Goal: Information Seeking & Learning: Find specific fact

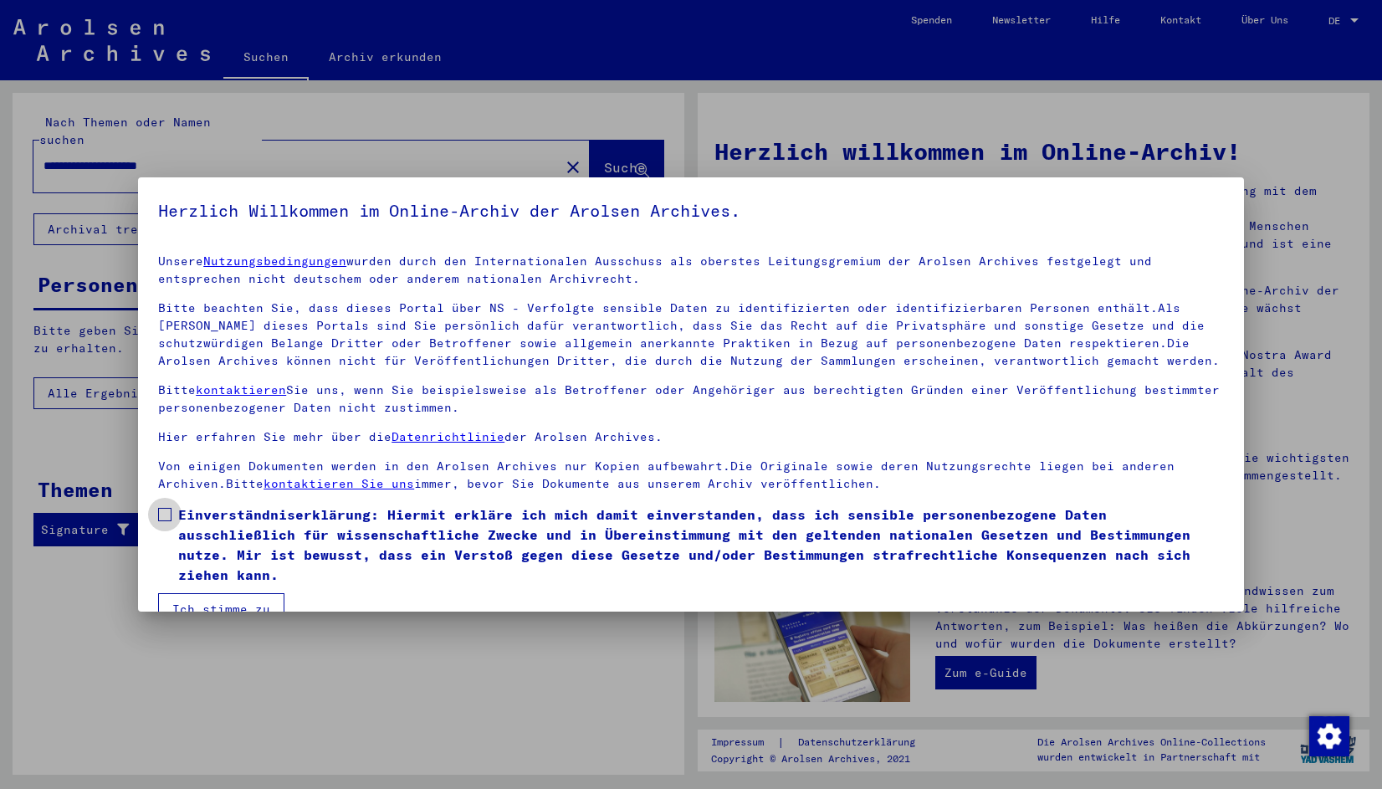
click at [158, 508] on span at bounding box center [164, 514] width 13 height 13
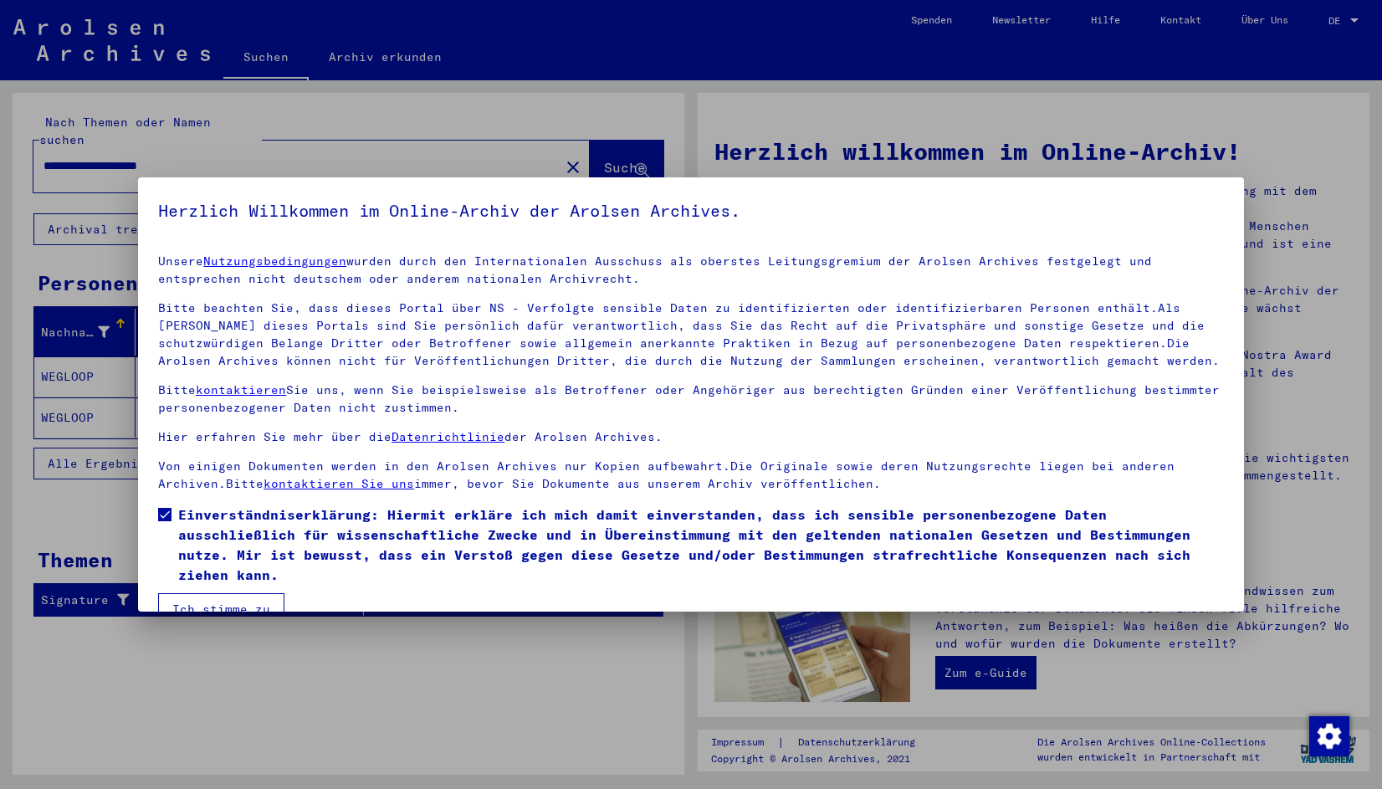
click at [200, 602] on button "Ich stimme zu" at bounding box center [221, 609] width 126 height 32
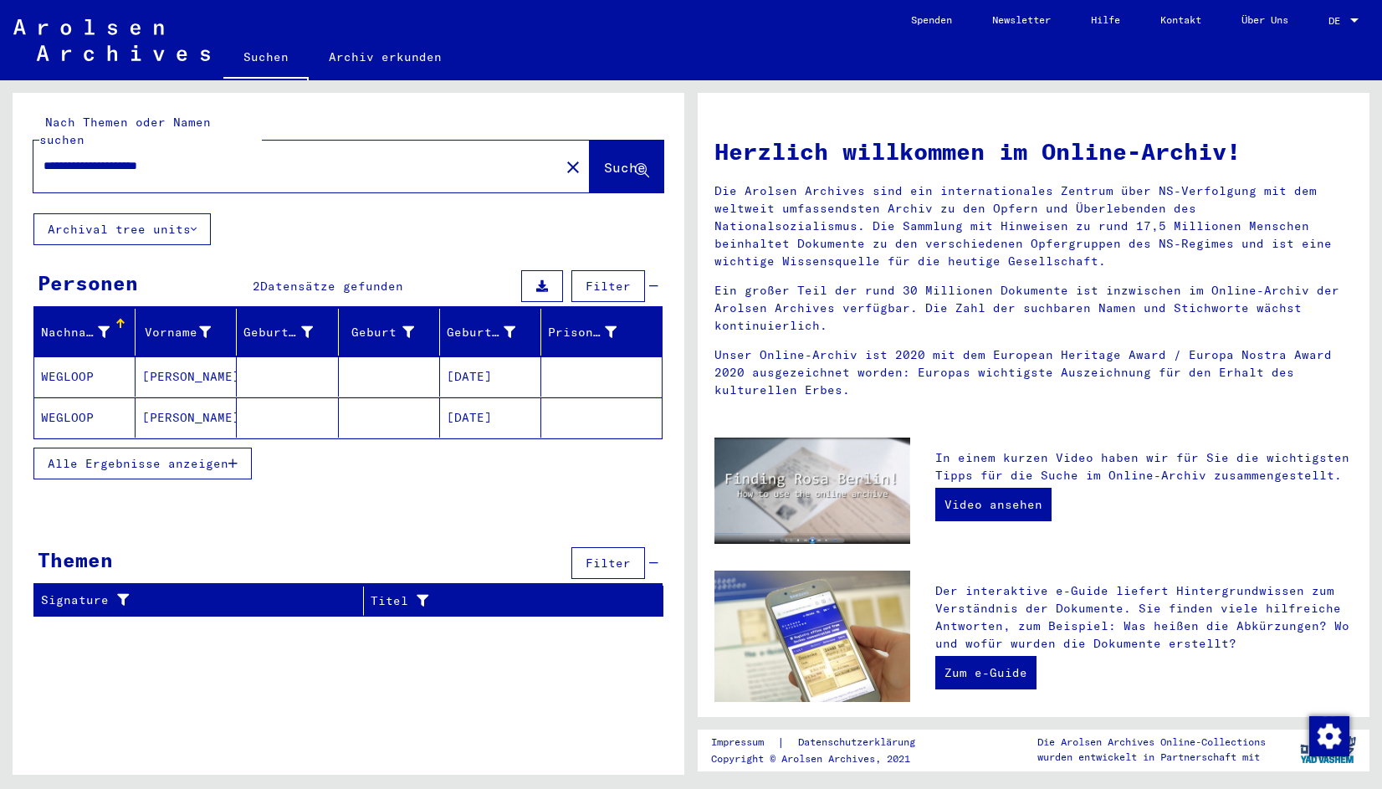
click at [74, 397] on mat-cell "WEGLOOP" at bounding box center [84, 417] width 101 height 40
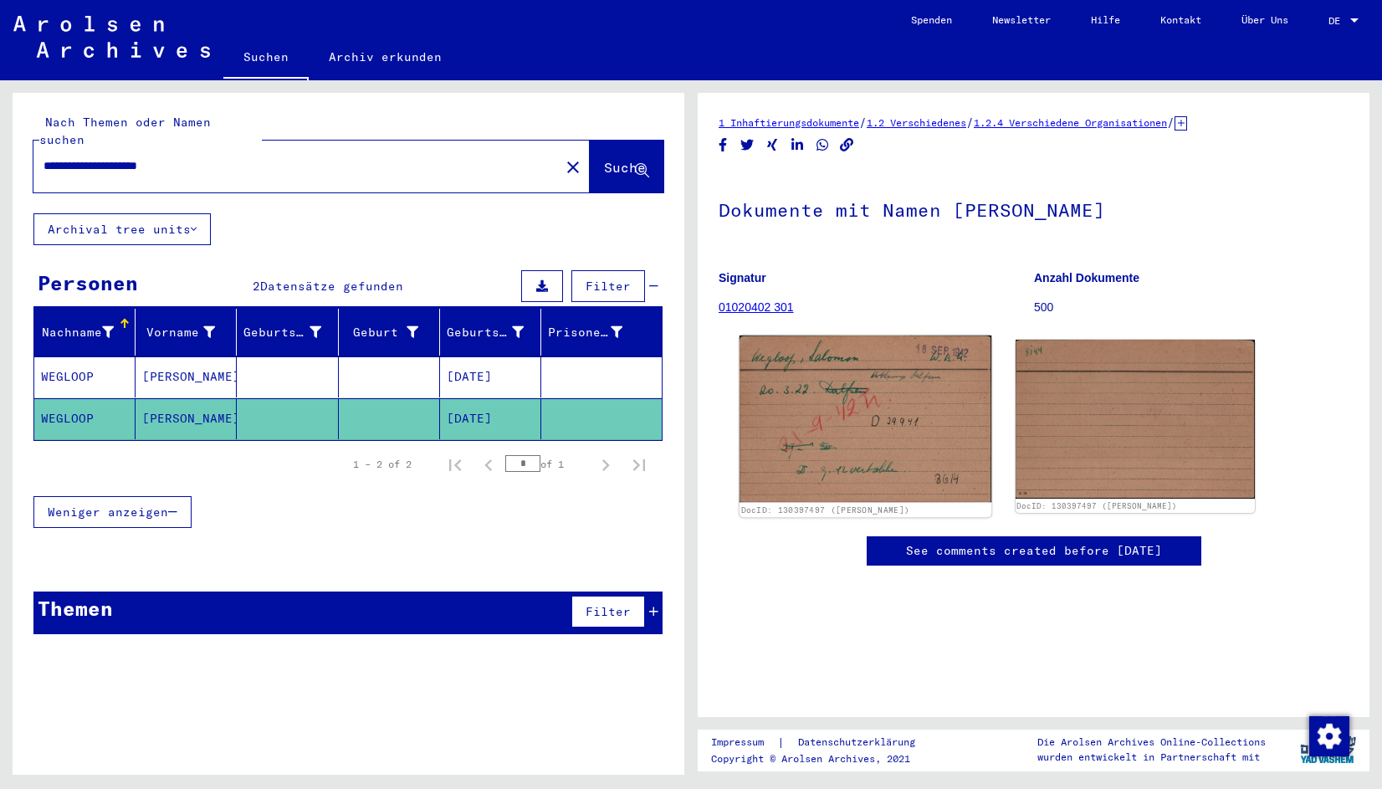
click at [829, 377] on img at bounding box center [866, 419] width 252 height 167
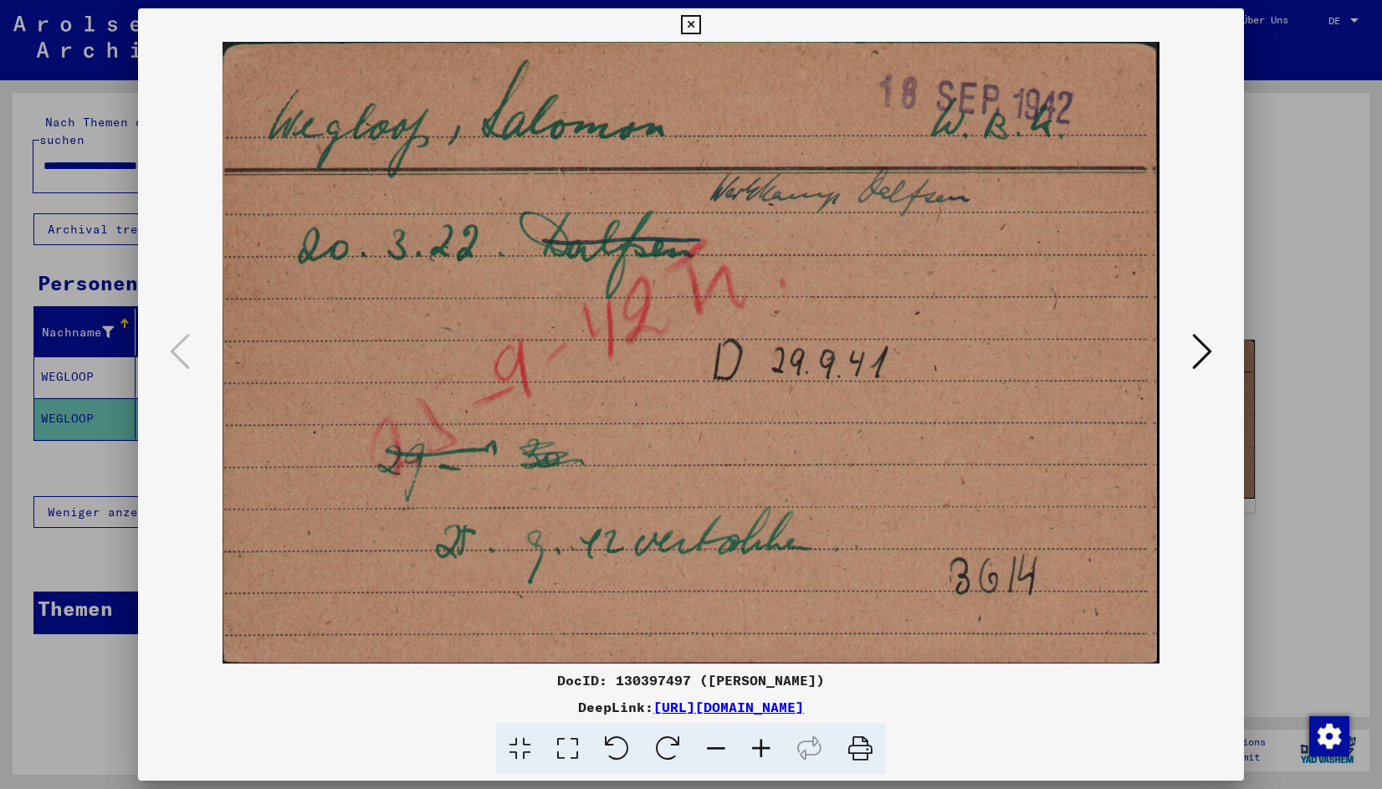
click at [691, 24] on icon at bounding box center [690, 25] width 19 height 20
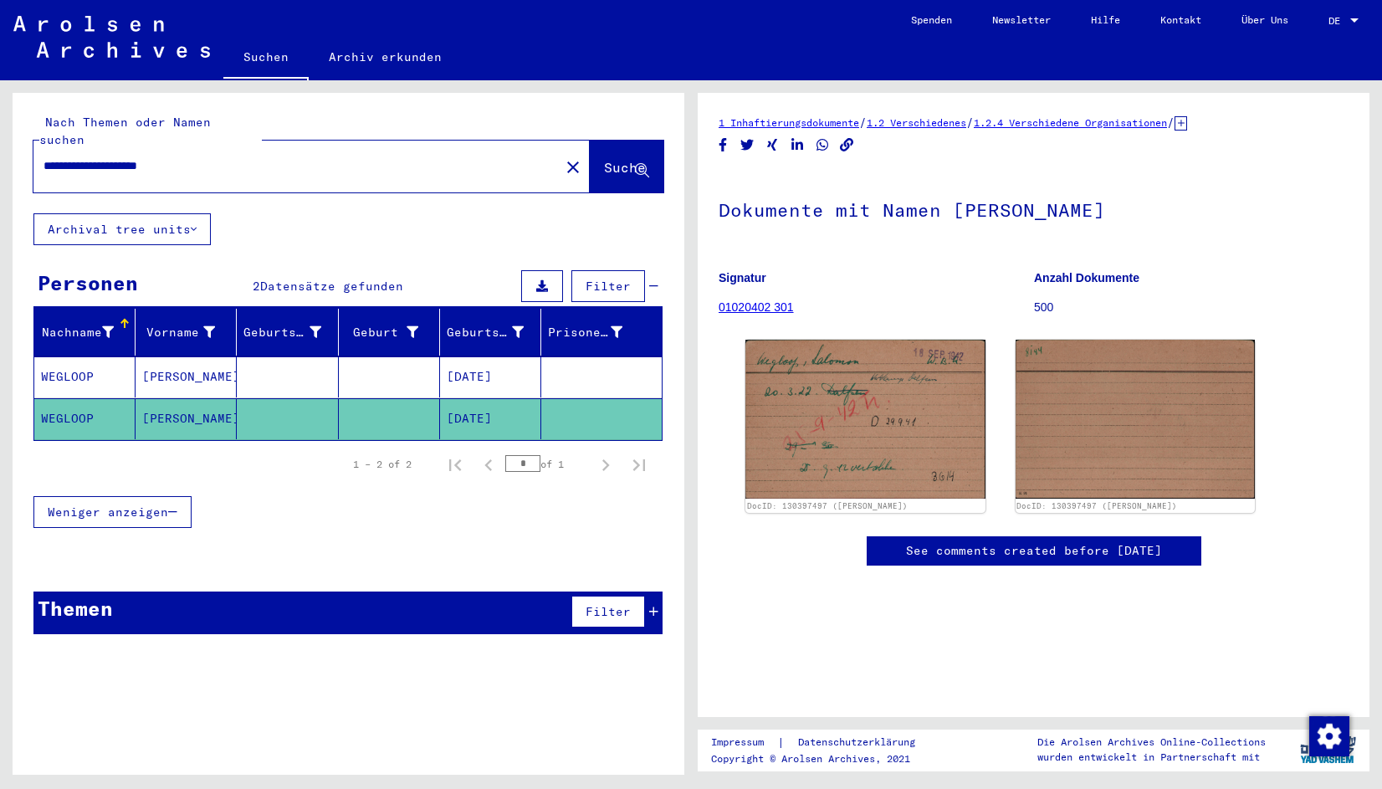
click at [52, 356] on mat-cell "WEGLOOP" at bounding box center [84, 376] width 101 height 41
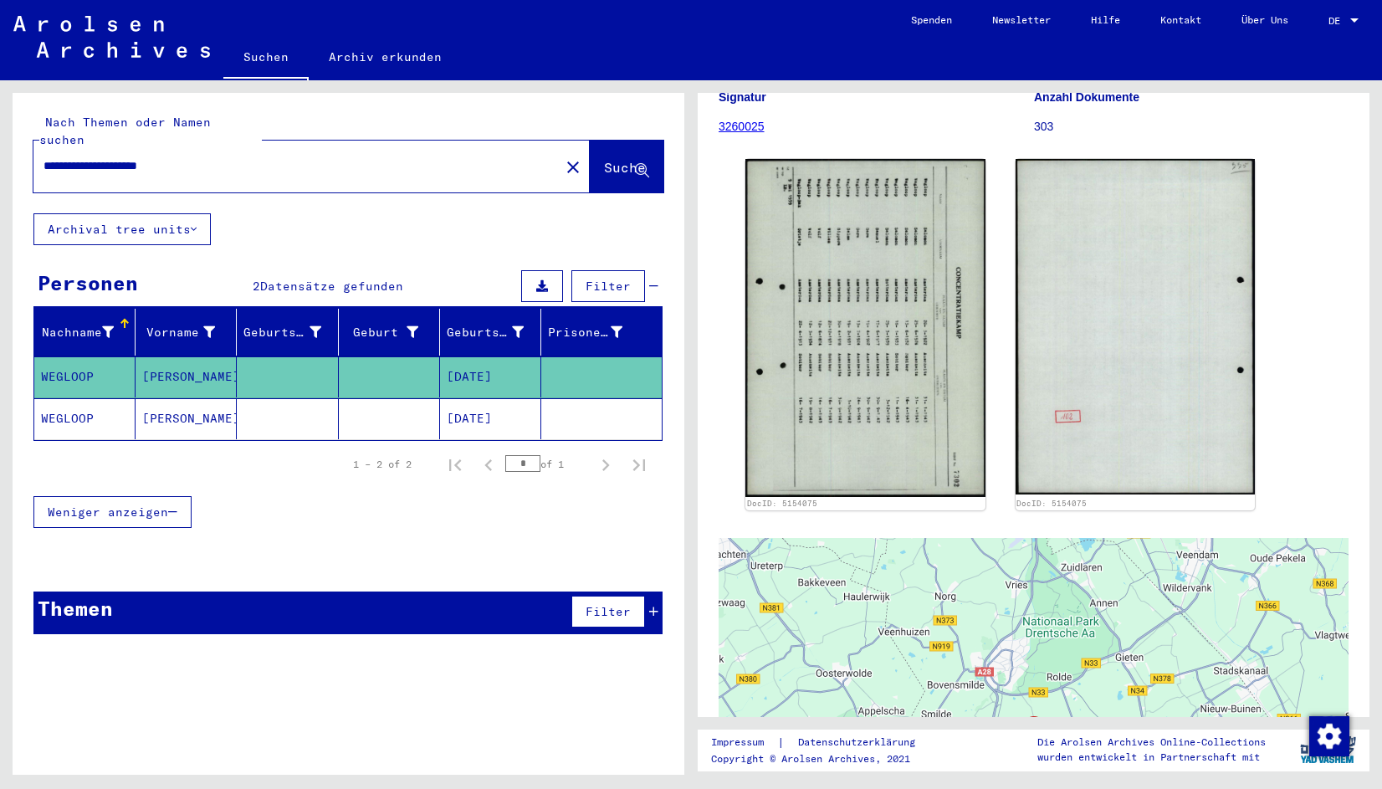
scroll to position [418, 0]
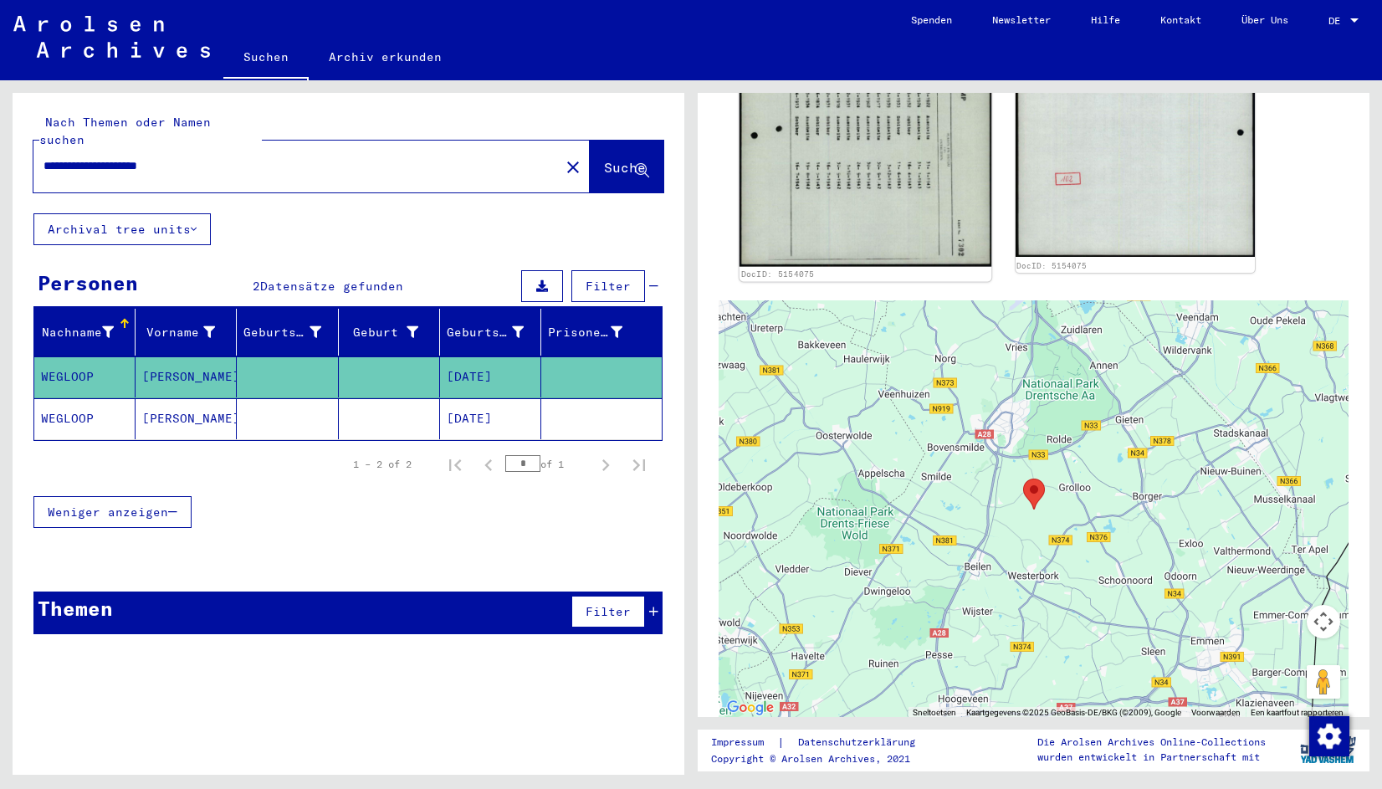
click at [865, 175] on img at bounding box center [866, 90] width 252 height 354
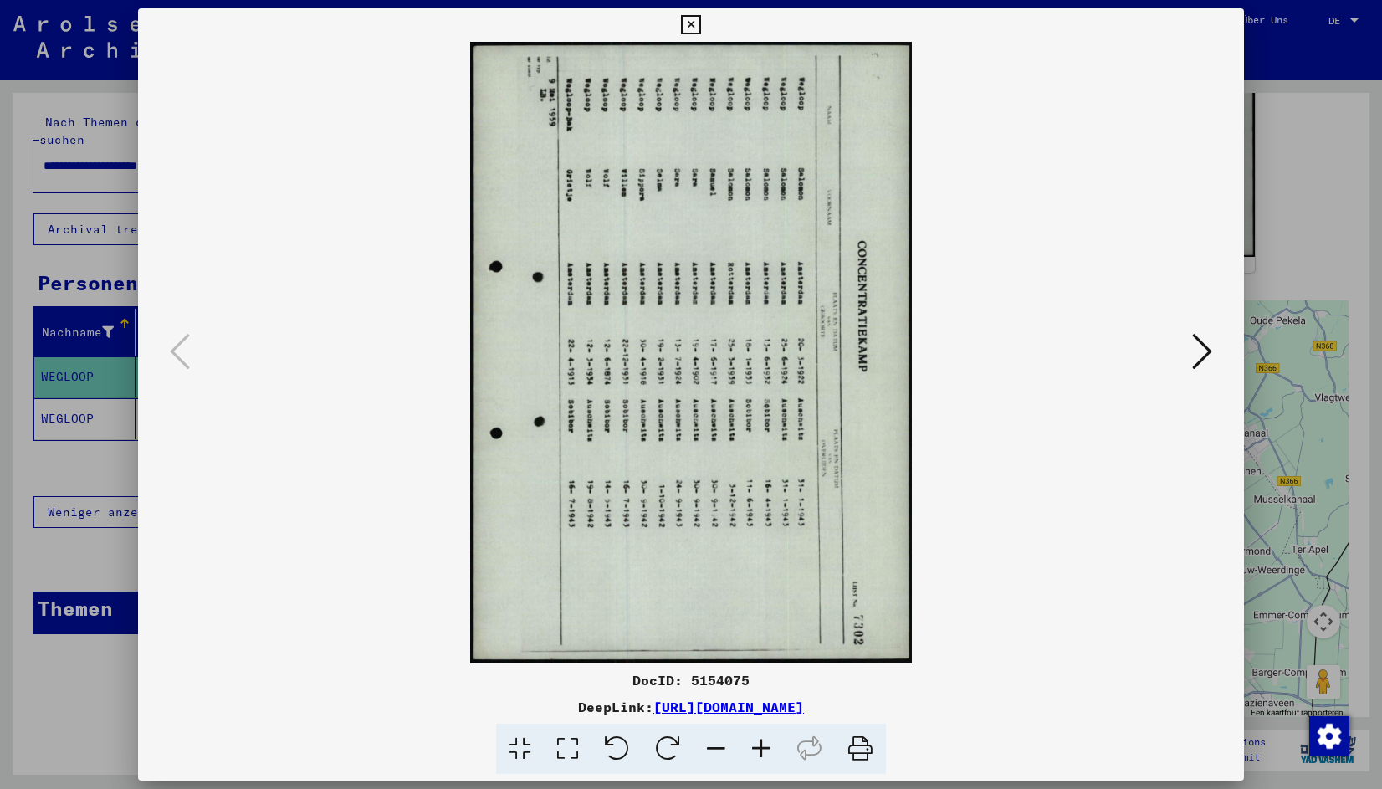
click at [672, 748] on icon at bounding box center [668, 749] width 51 height 51
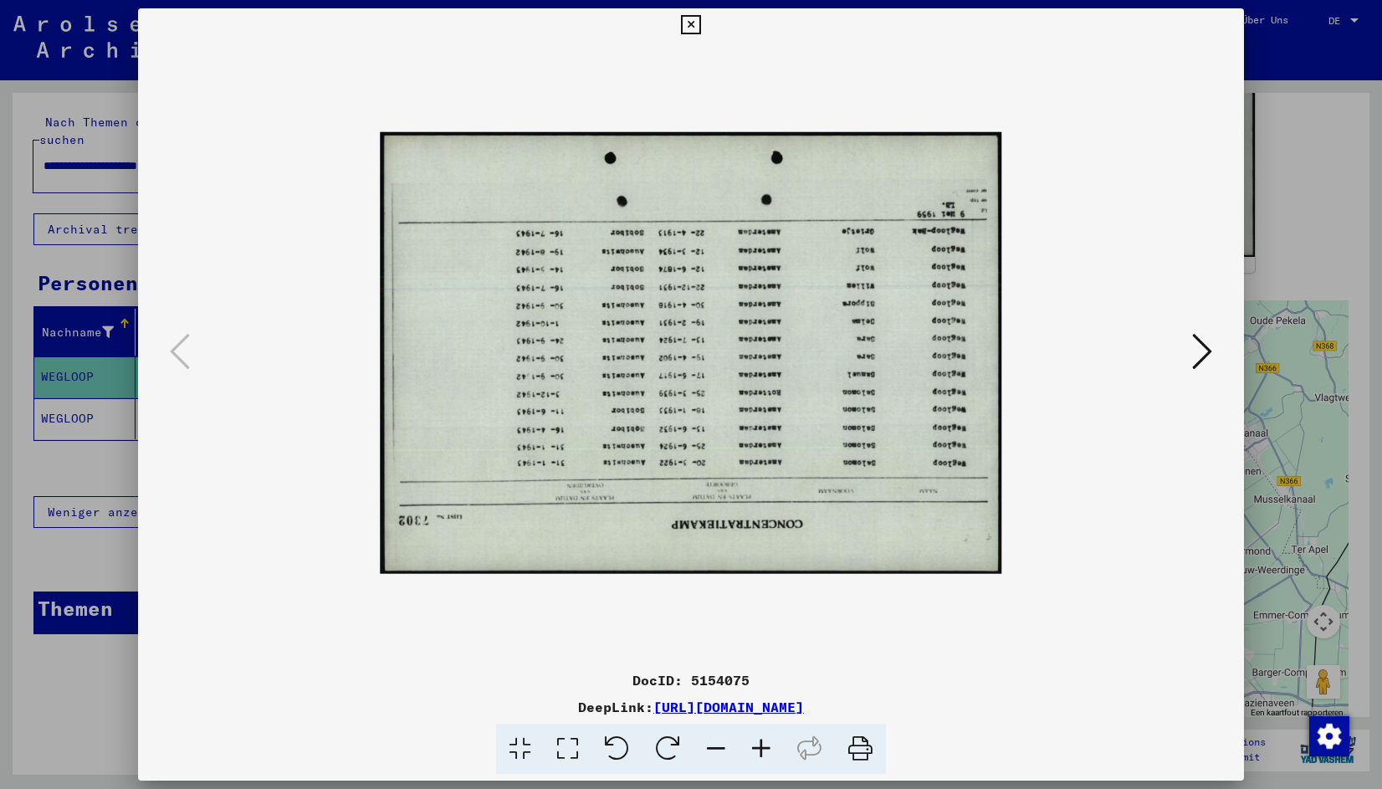
click at [672, 748] on icon at bounding box center [668, 749] width 51 height 51
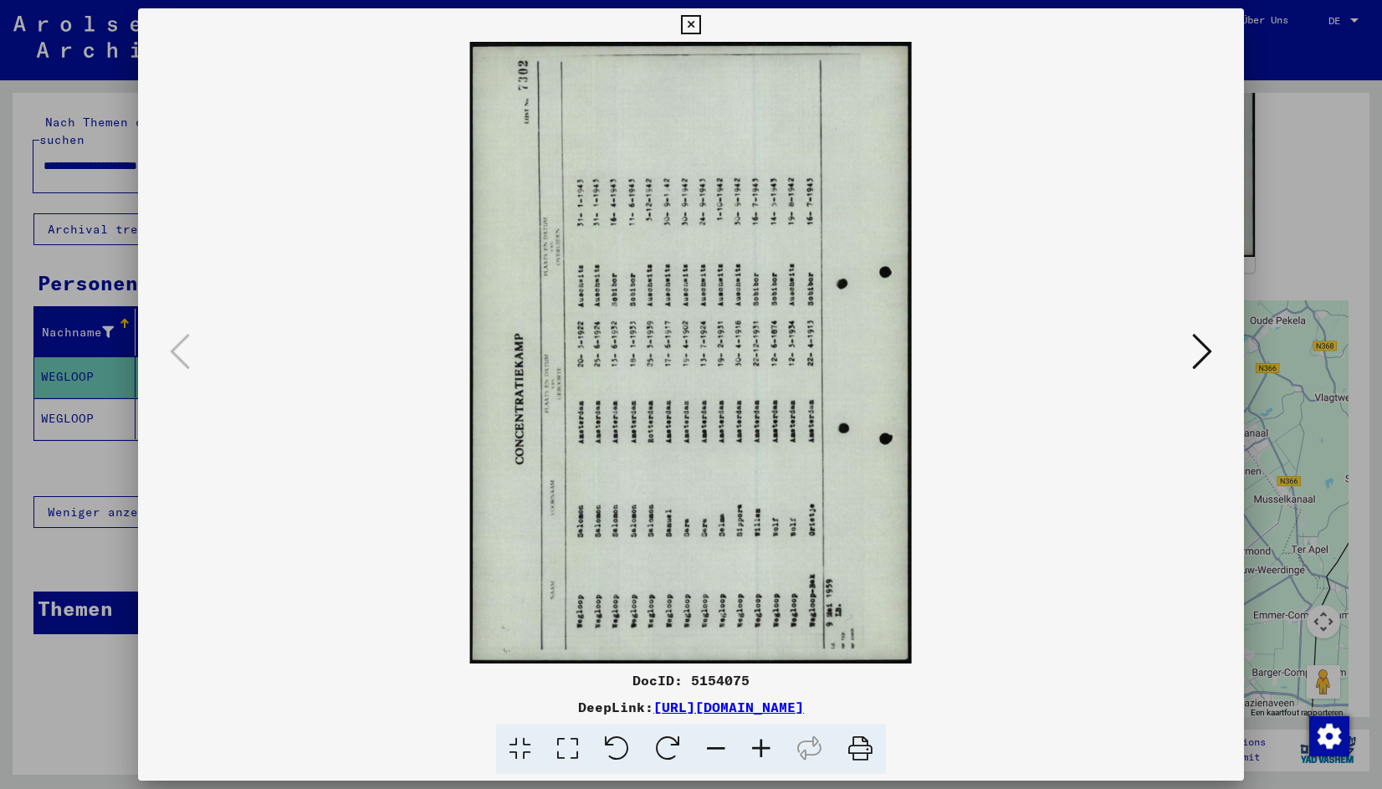
click at [672, 748] on icon at bounding box center [668, 749] width 51 height 51
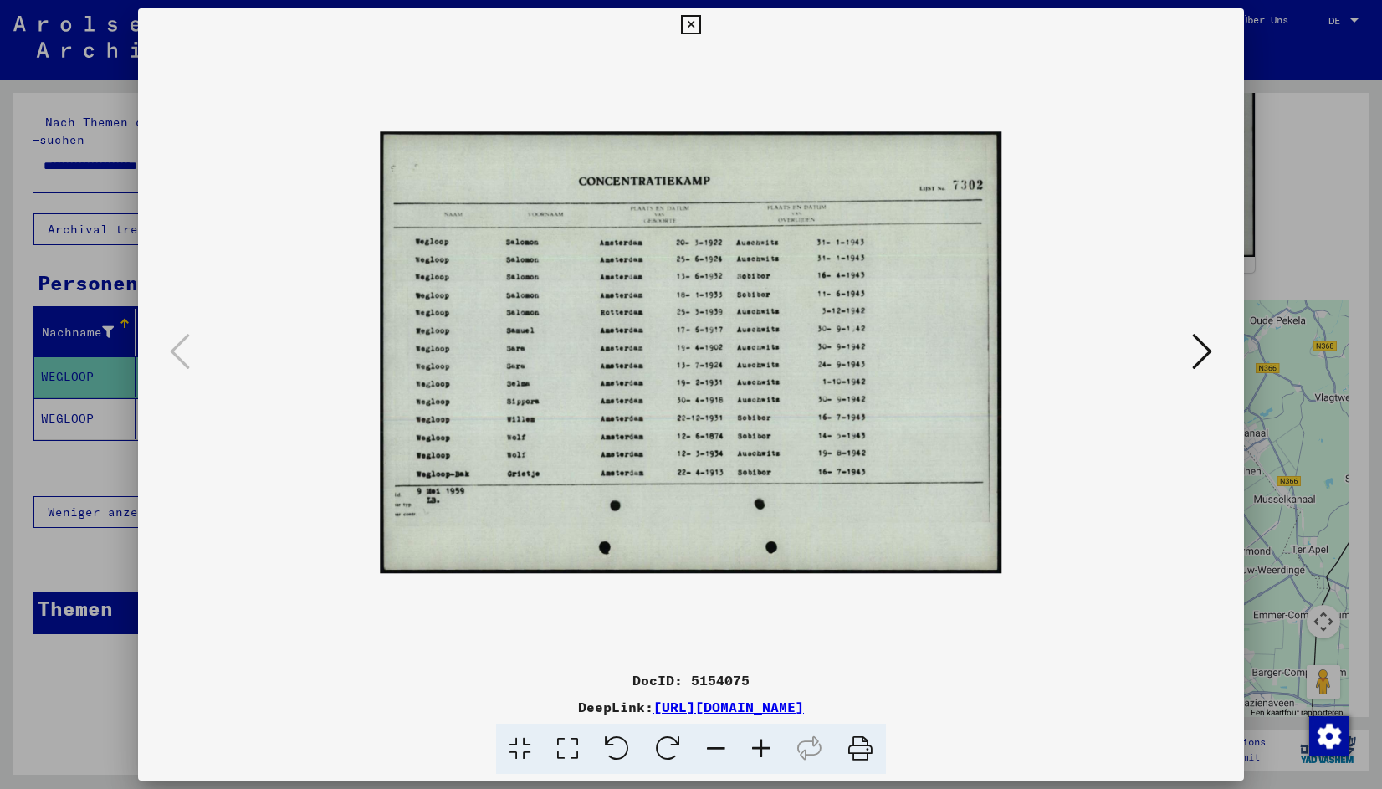
click at [689, 24] on icon at bounding box center [690, 25] width 19 height 20
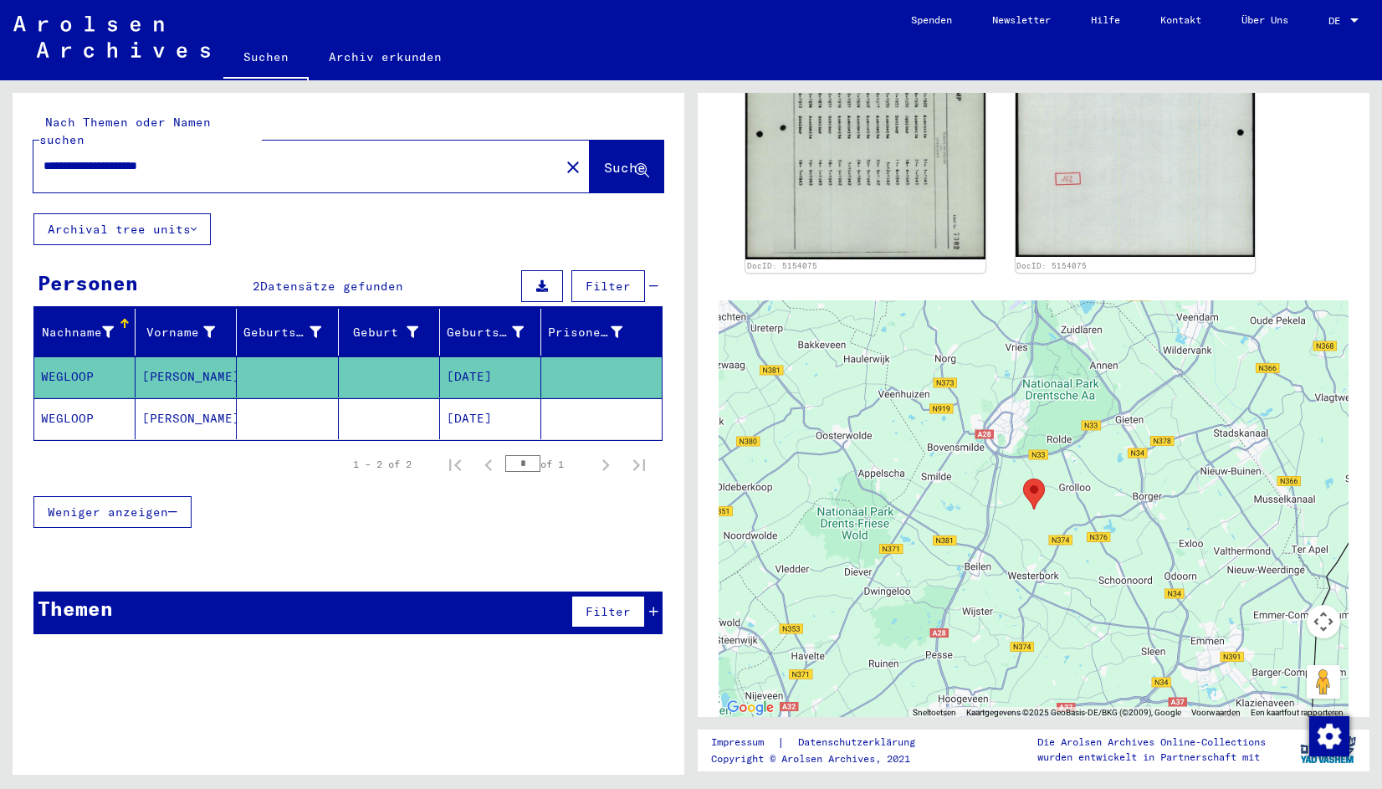
drag, startPoint x: 213, startPoint y: 141, endPoint x: -43, endPoint y: 124, distance: 255.8
click at [0, 124] on html "**********" at bounding box center [691, 394] width 1382 height 789
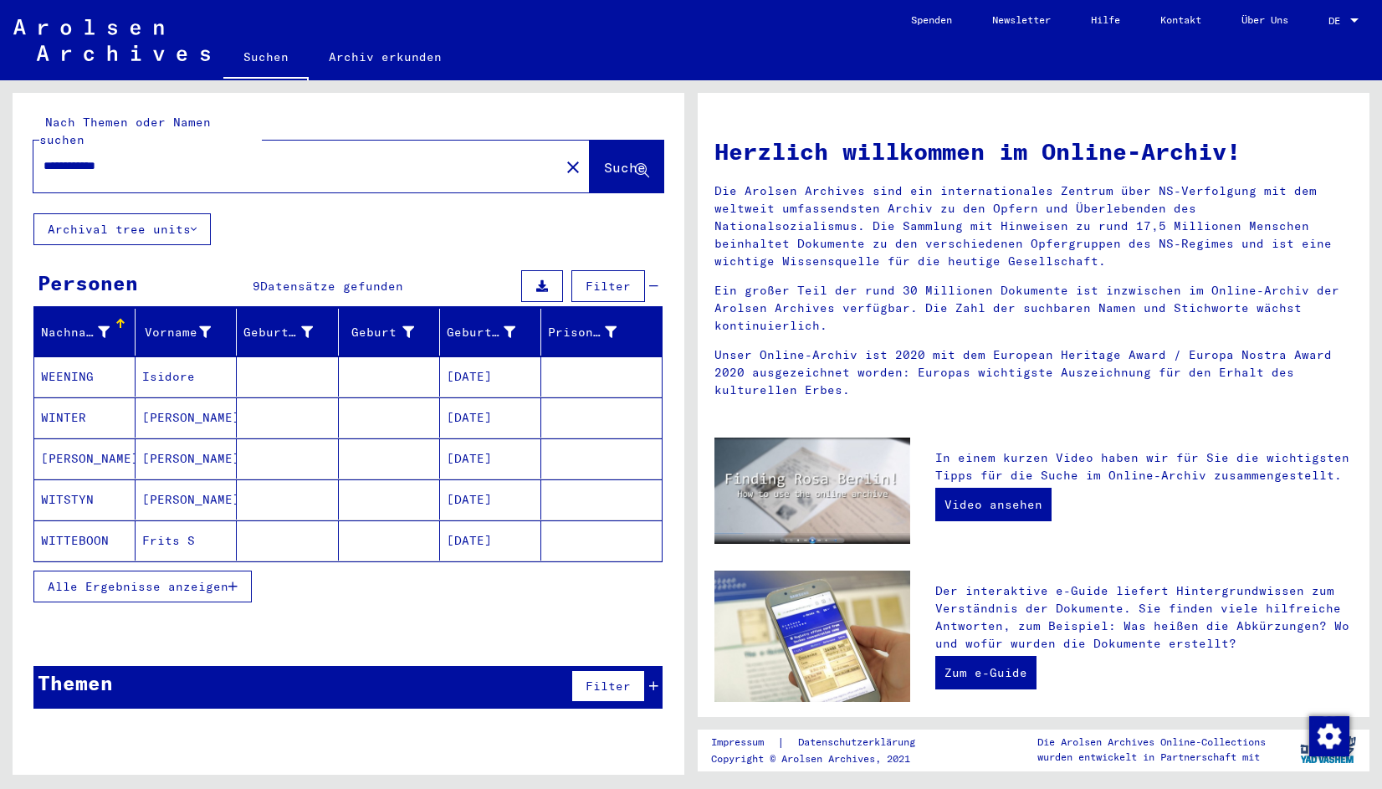
click at [101, 157] on input "**********" at bounding box center [292, 166] width 496 height 18
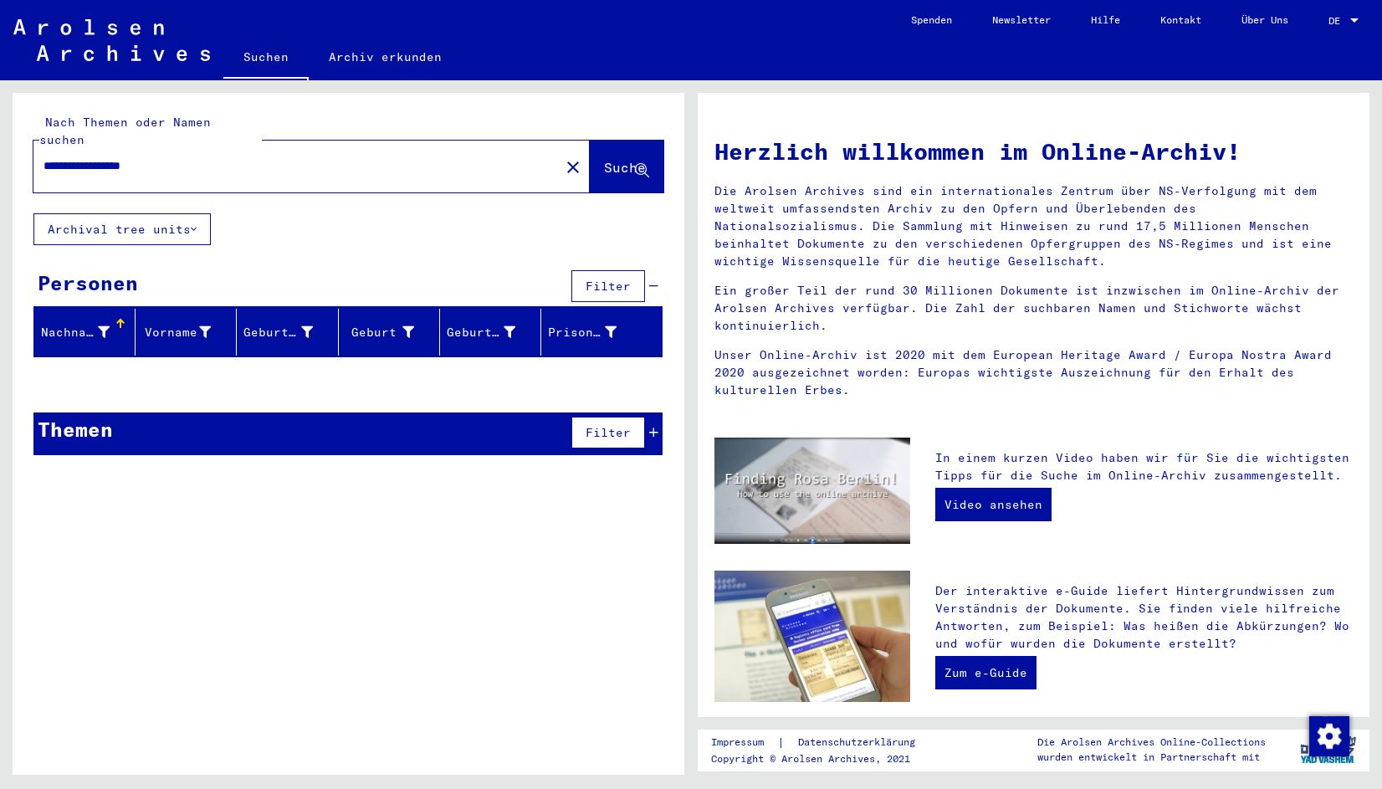
drag, startPoint x: 98, startPoint y: 146, endPoint x: -43, endPoint y: 77, distance: 156.4
click at [0, 77] on html "**********" at bounding box center [691, 394] width 1382 height 789
type input "**********"
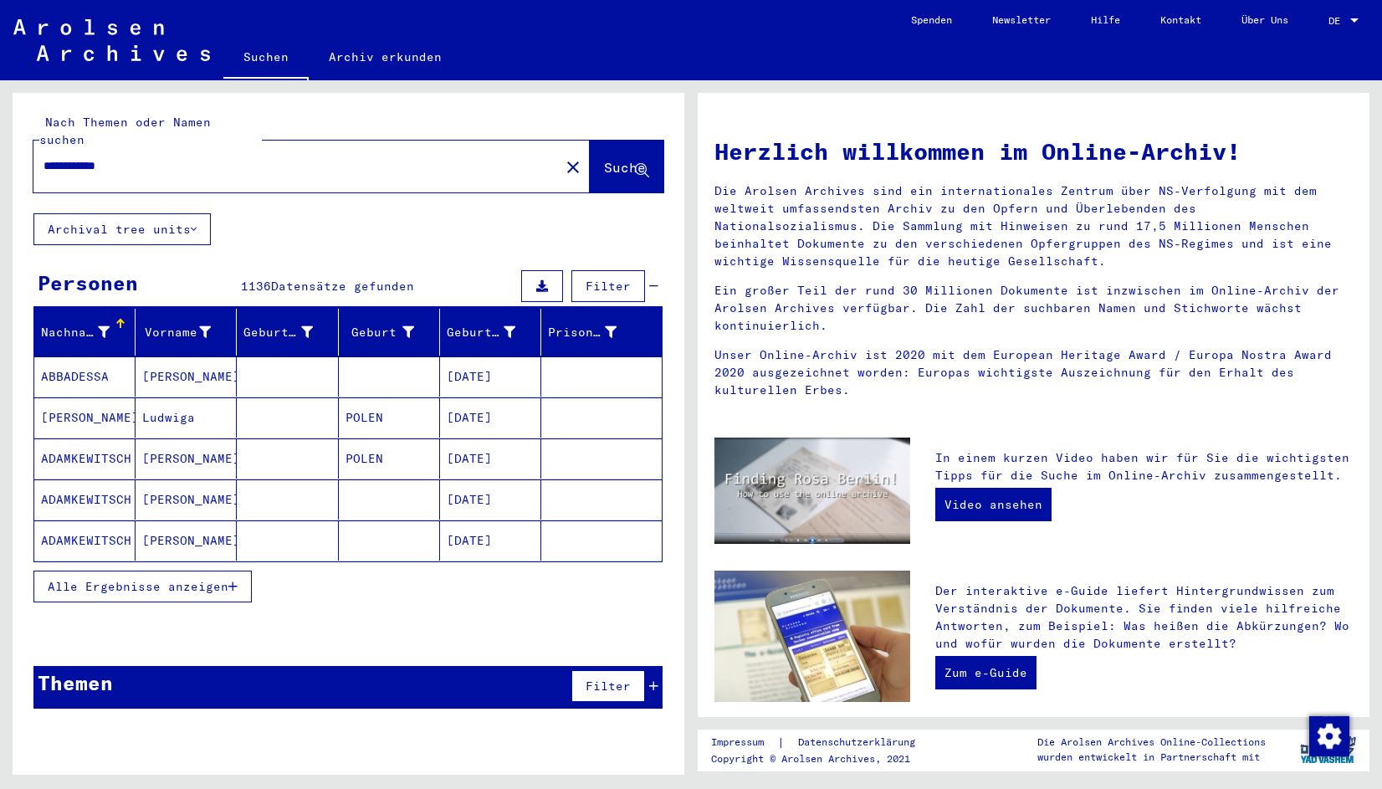
click at [187, 579] on span "Alle Ergebnisse anzeigen" at bounding box center [138, 586] width 181 height 15
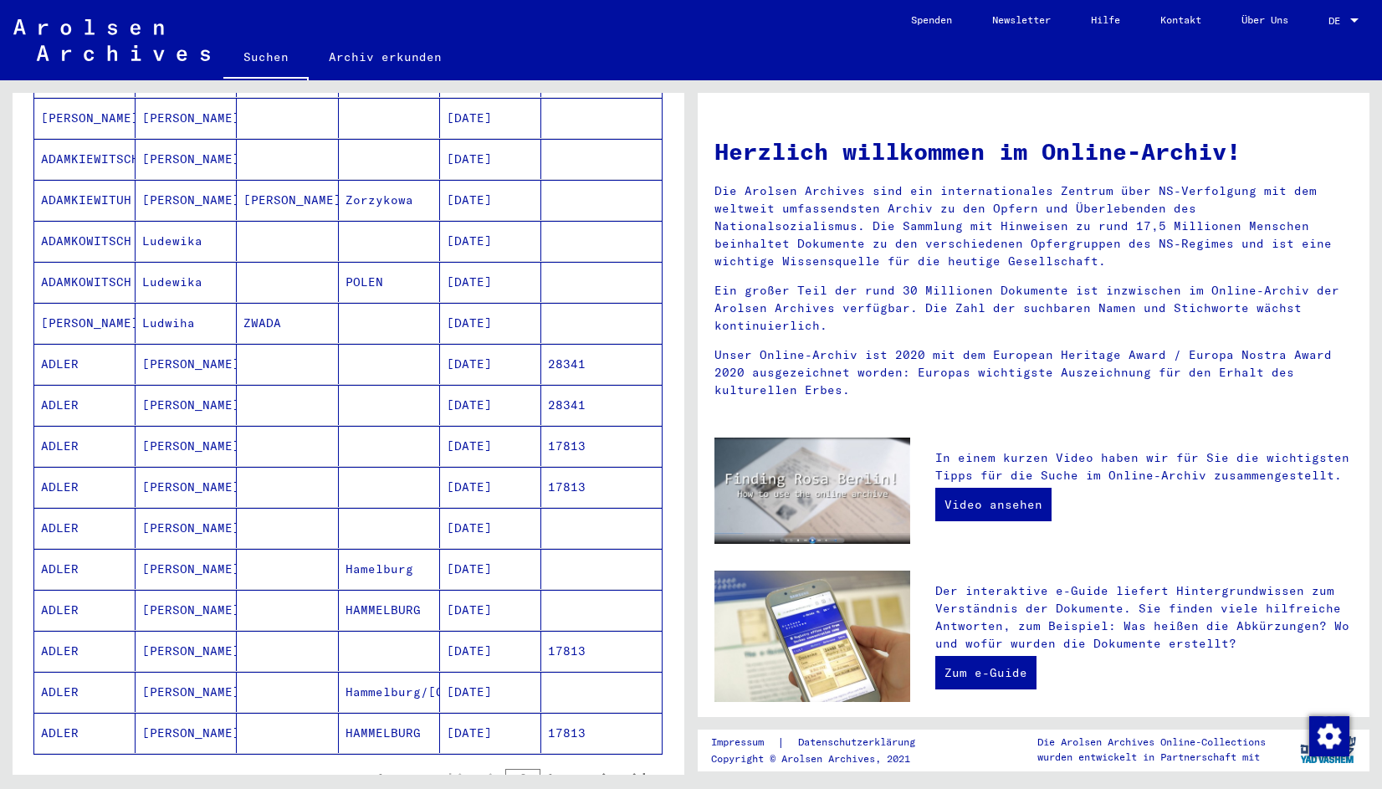
scroll to position [790, 0]
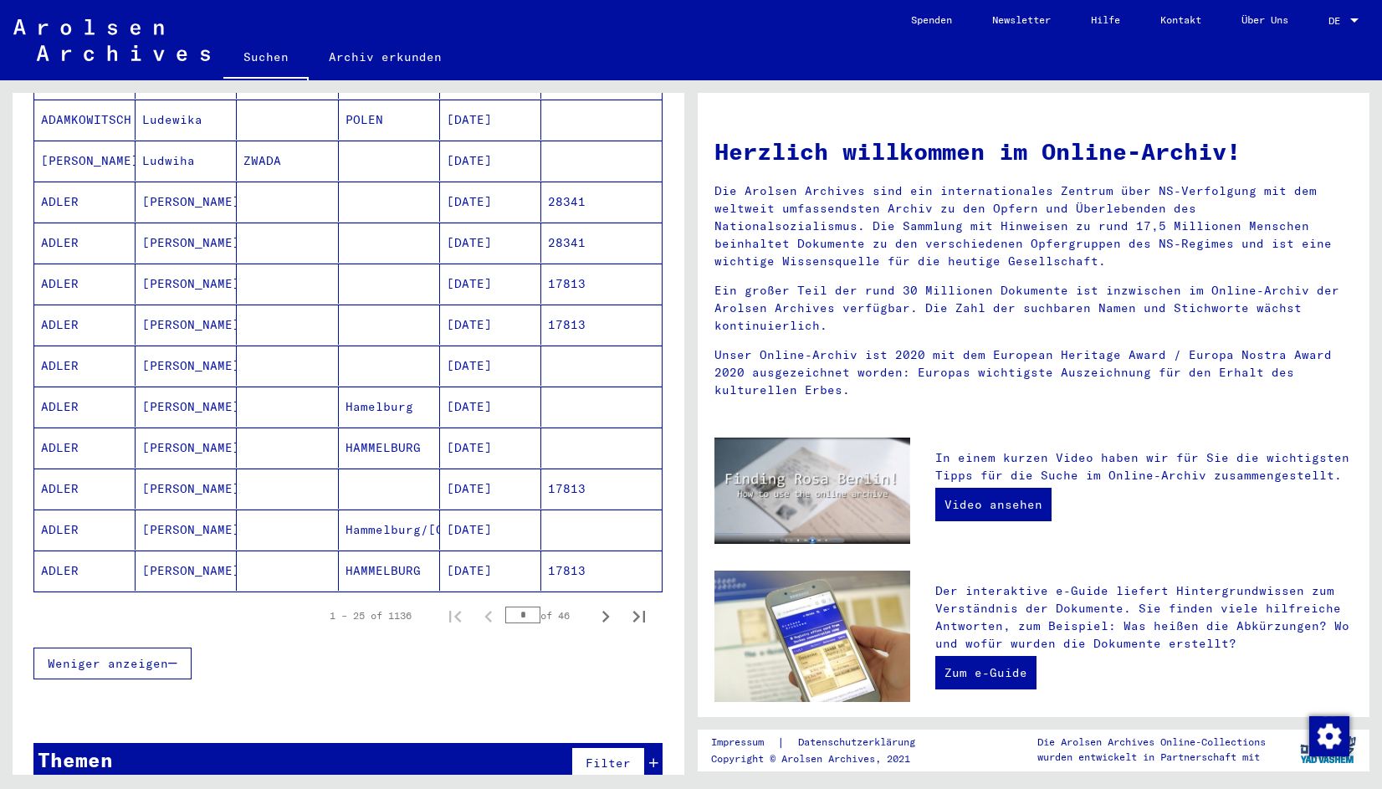
drag, startPoint x: 506, startPoint y: 592, endPoint x: 525, endPoint y: 582, distance: 22.1
click at [525, 607] on input "*" at bounding box center [522, 615] width 35 height 17
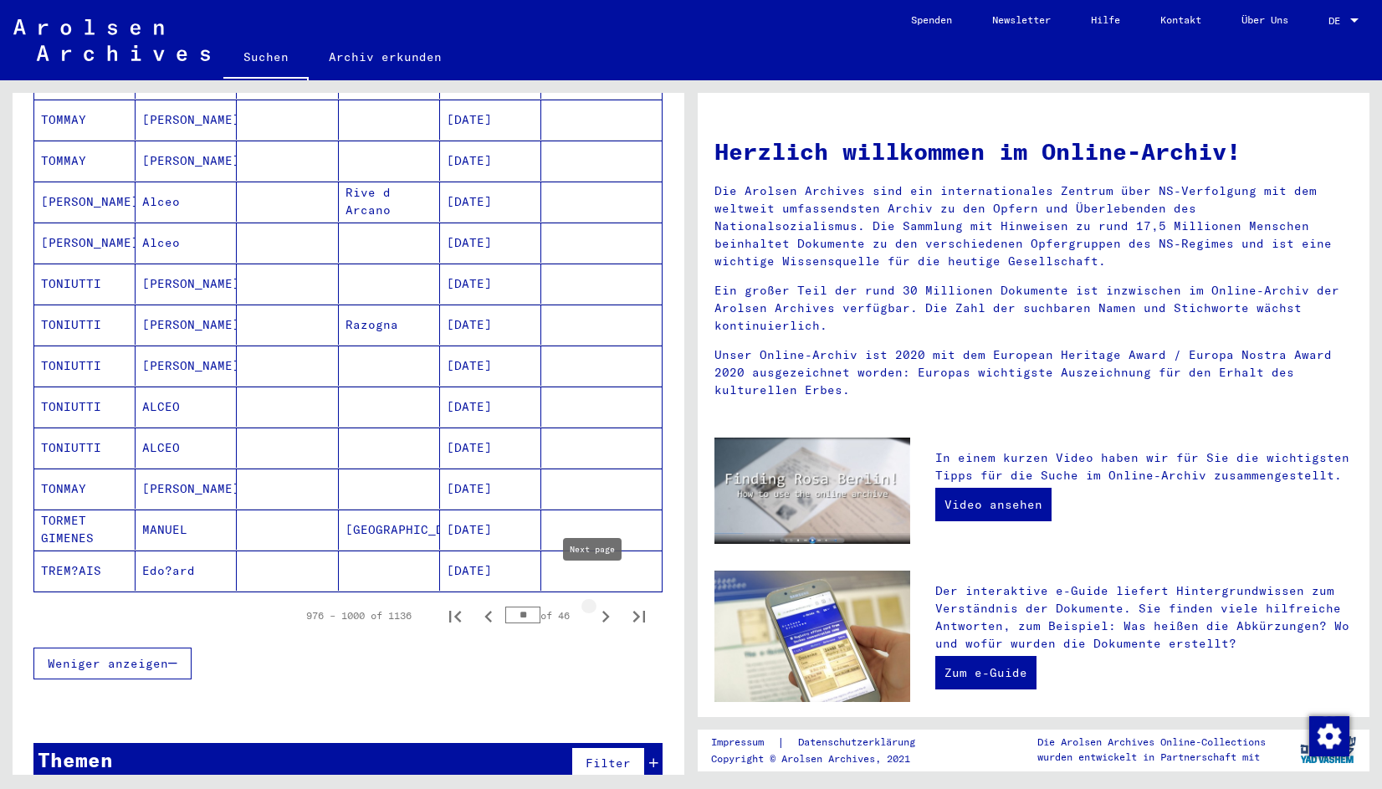
click at [594, 605] on icon "Next page" at bounding box center [605, 616] width 23 height 23
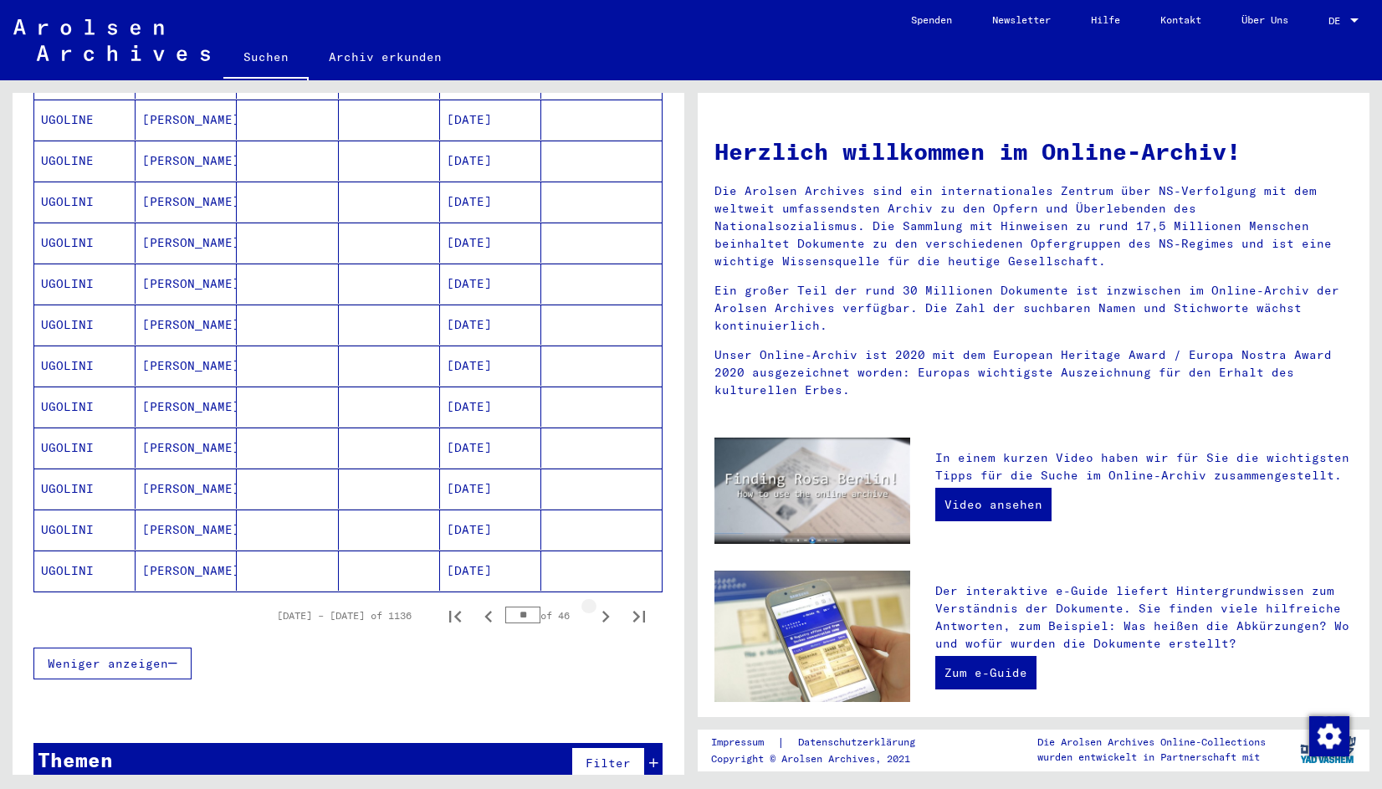
click at [594, 605] on icon "Next page" at bounding box center [605, 616] width 23 height 23
type input "**"
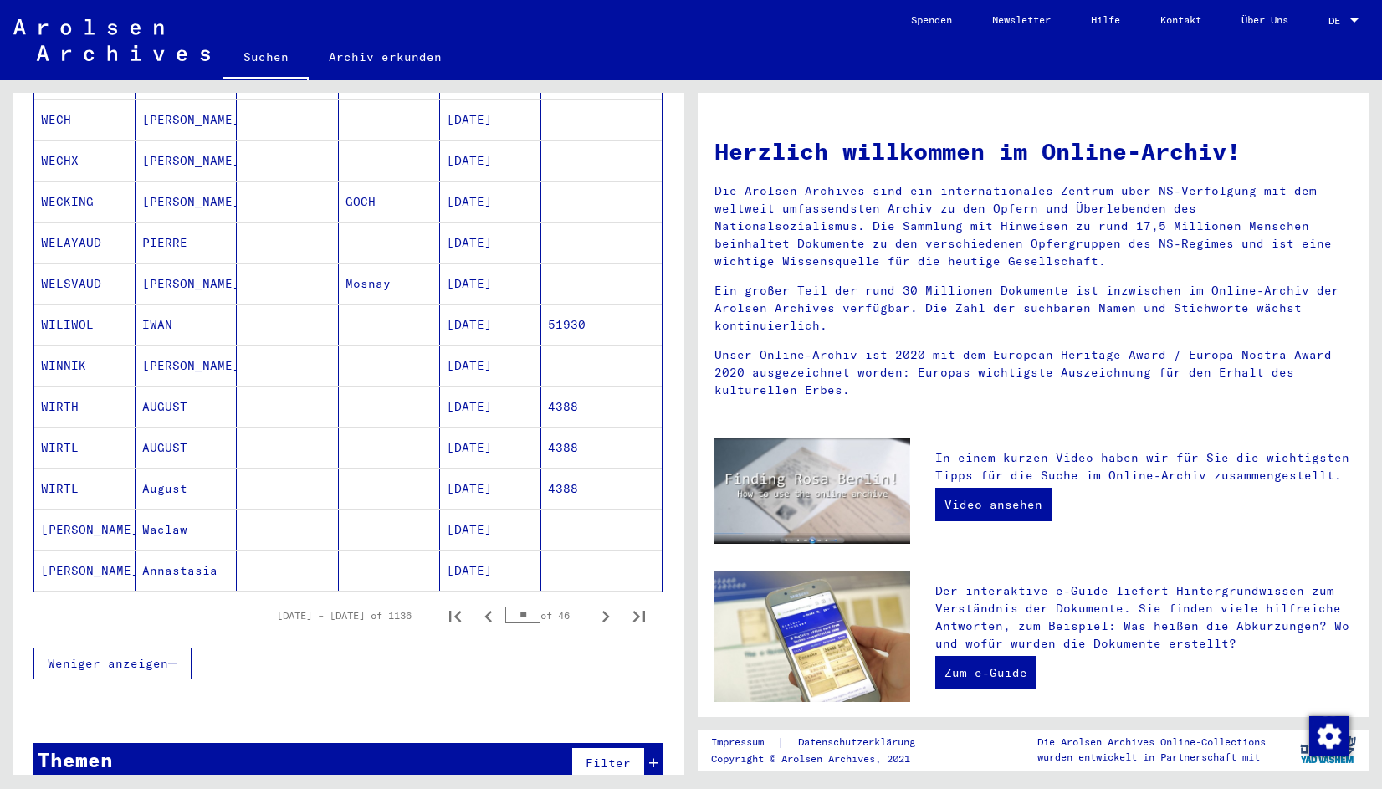
click at [90, 346] on mat-cell "WINNIK" at bounding box center [84, 366] width 101 height 40
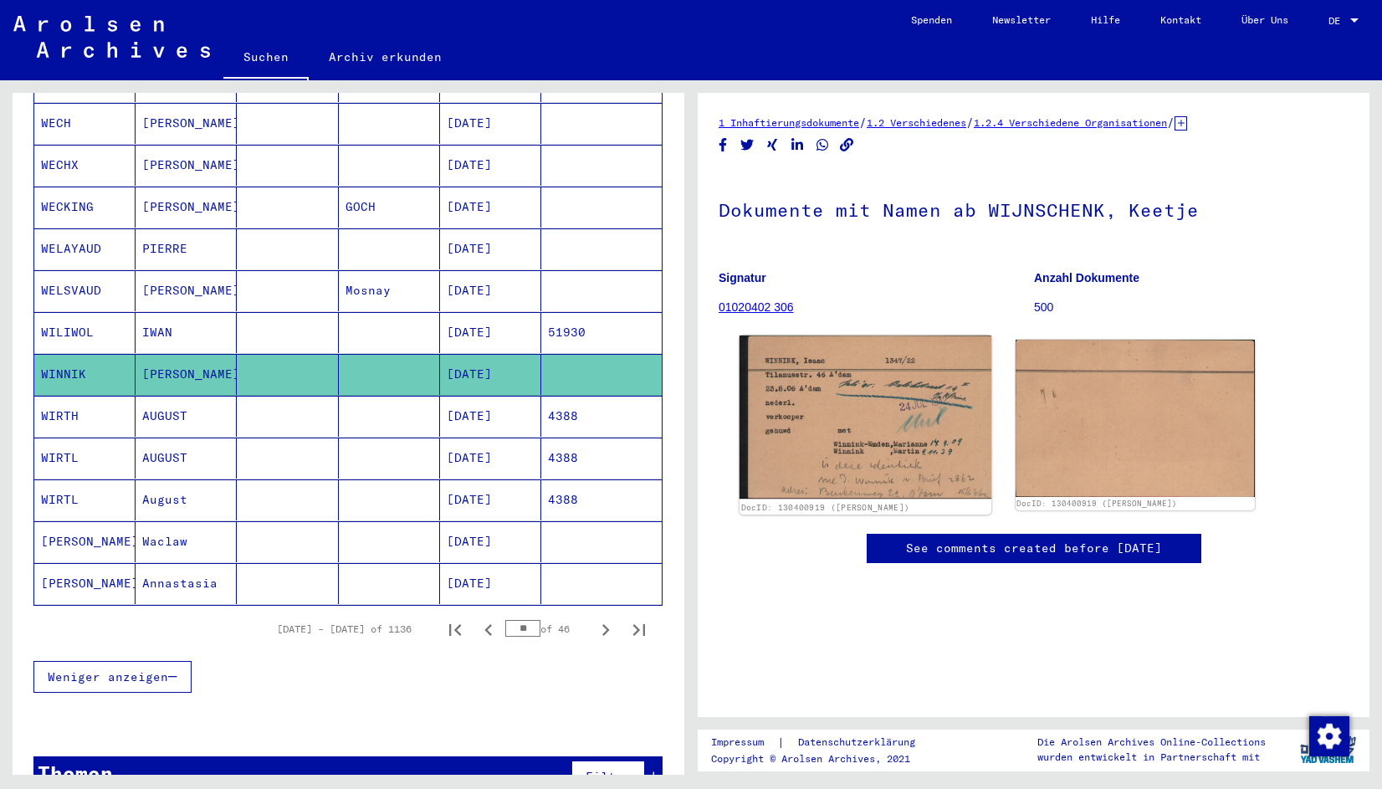
click at [879, 413] on img at bounding box center [866, 418] width 252 height 164
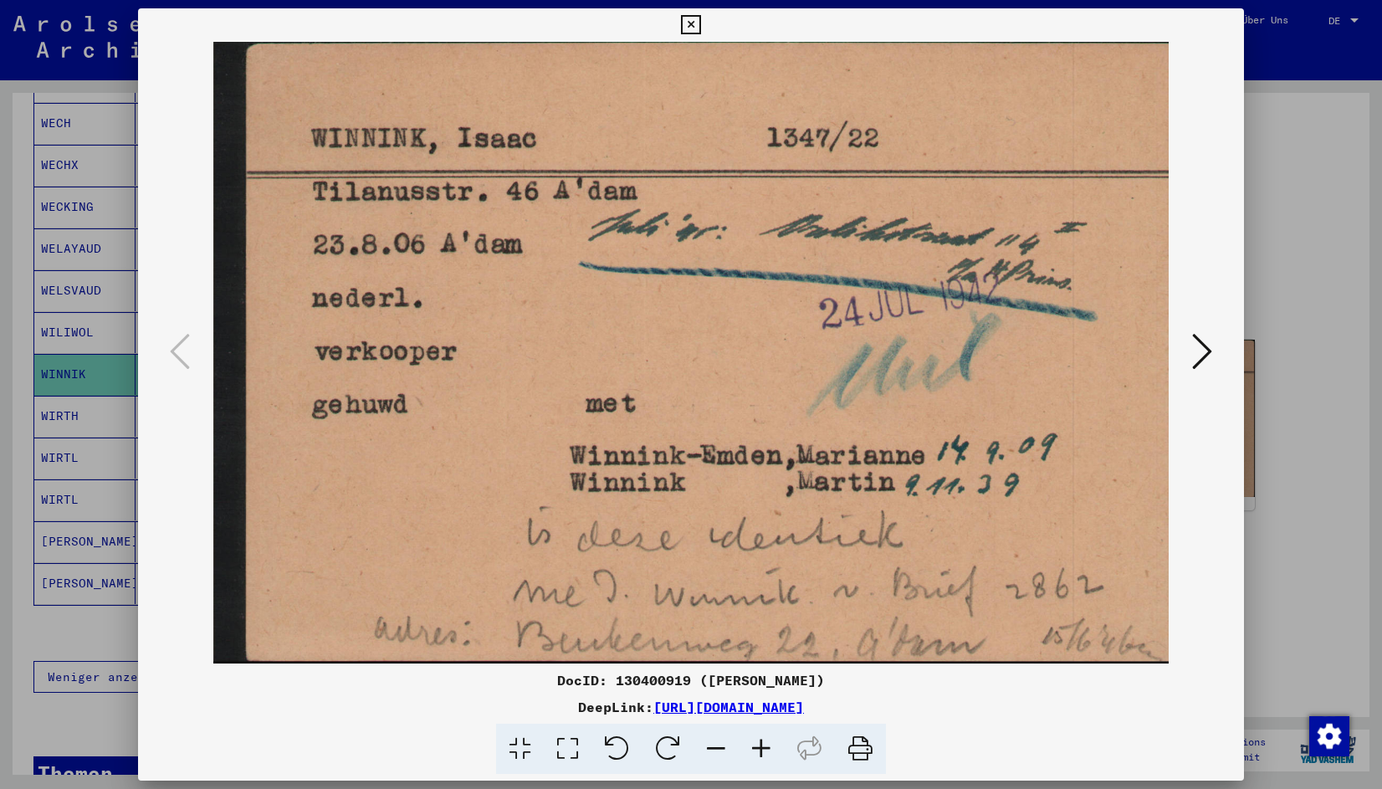
click at [690, 25] on icon at bounding box center [690, 25] width 19 height 20
